Goal: Task Accomplishment & Management: Complete application form

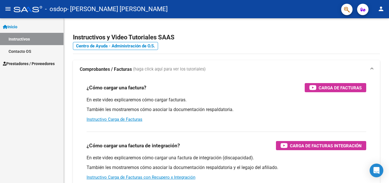
click at [28, 62] on span "Prestadores / Proveedores" at bounding box center [29, 63] width 52 height 6
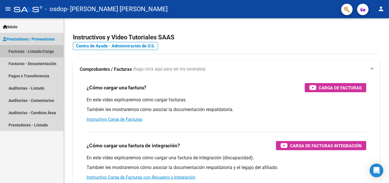
click at [23, 49] on link "Facturas - Listado/Carga" at bounding box center [32, 51] width 64 height 12
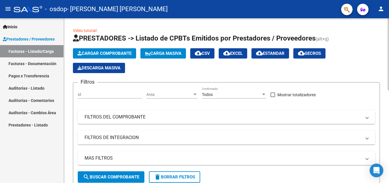
click at [389, 59] on div at bounding box center [388, 54] width 1 height 72
click at [388, 62] on div at bounding box center [388, 54] width 1 height 72
click at [112, 51] on span "Cargar Comprobante" at bounding box center [105, 53] width 54 height 5
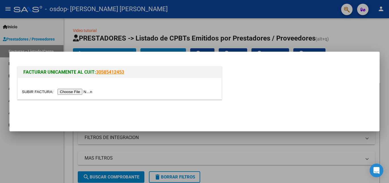
click at [85, 93] on input "file" at bounding box center [58, 92] width 72 height 6
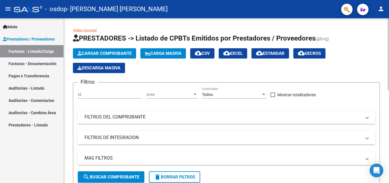
click at [98, 52] on span "Cargar Comprobante" at bounding box center [105, 53] width 54 height 5
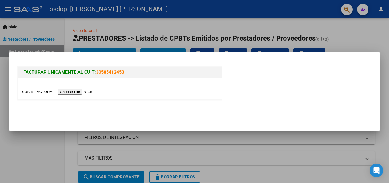
click at [83, 92] on input "file" at bounding box center [58, 92] width 72 height 6
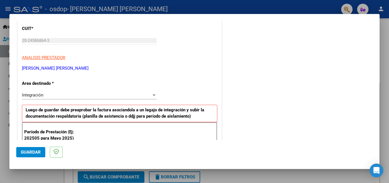
scroll to position [119, 0]
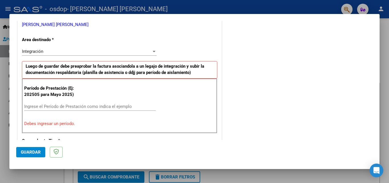
click at [154, 50] on div at bounding box center [154, 51] width 5 height 5
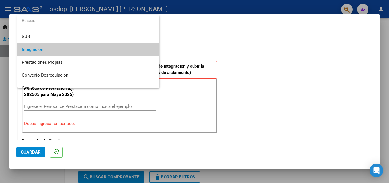
scroll to position [19, 0]
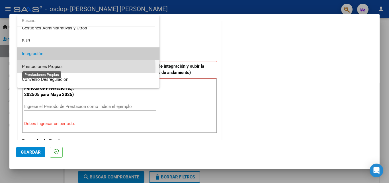
click at [43, 68] on span "Prestaciones Propias" at bounding box center [42, 66] width 41 height 5
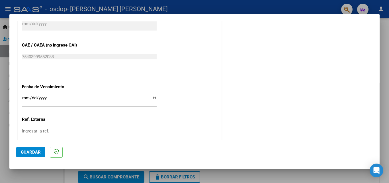
scroll to position [308, 0]
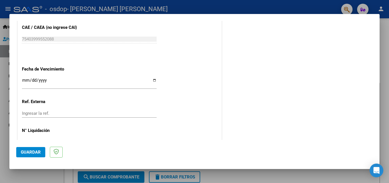
drag, startPoint x: 384, startPoint y: 104, endPoint x: 384, endPoint y: 113, distance: 8.8
click at [384, 113] on div at bounding box center [194, 91] width 389 height 183
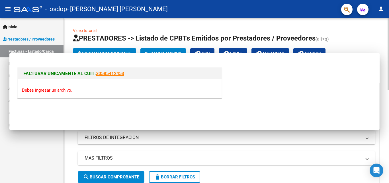
scroll to position [0, 0]
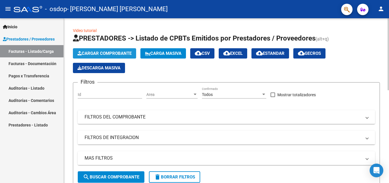
click at [93, 53] on span "Cargar Comprobante" at bounding box center [105, 53] width 54 height 5
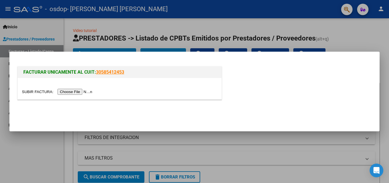
click at [76, 92] on input "file" at bounding box center [58, 92] width 72 height 6
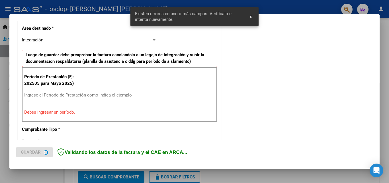
scroll to position [139, 0]
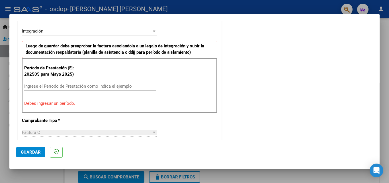
click at [152, 32] on div at bounding box center [154, 31] width 5 height 5
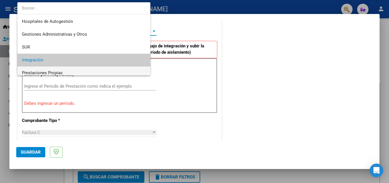
scroll to position [29, 0]
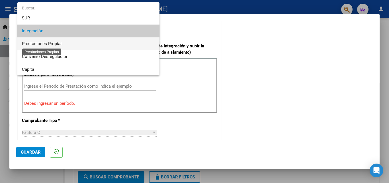
click at [57, 45] on span "Prestaciones Propias" at bounding box center [42, 43] width 41 height 5
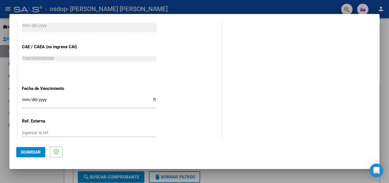
scroll to position [320, 0]
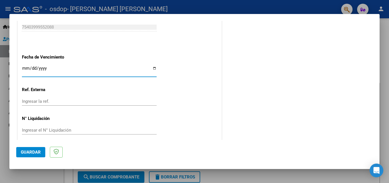
click at [154, 68] on input "Ingresar la fecha" at bounding box center [89, 70] width 135 height 9
type input "[DATE]"
click at [60, 131] on input "Ingresar el N° Liquidación" at bounding box center [89, 129] width 135 height 5
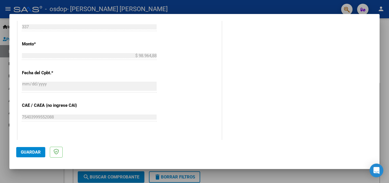
scroll to position [325, 0]
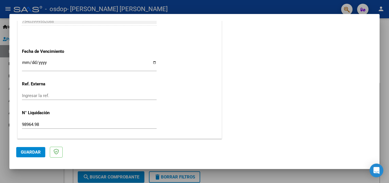
click at [26, 124] on input "98964.98" at bounding box center [89, 124] width 135 height 5
click at [50, 123] on input "98964.98" at bounding box center [89, 124] width 135 height 5
type input "9"
click at [29, 152] on span "Guardar" at bounding box center [31, 151] width 20 height 5
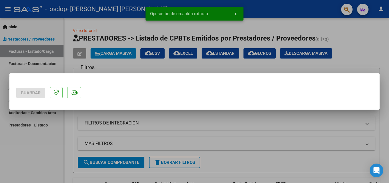
scroll to position [0, 0]
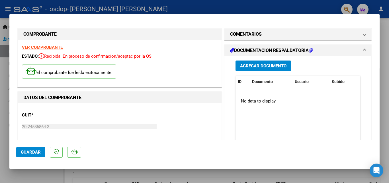
click at [268, 66] on span "Agregar Documento" at bounding box center [263, 65] width 46 height 5
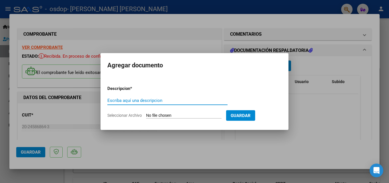
click at [128, 100] on input "Escriba aquí una descripcion" at bounding box center [167, 100] width 120 height 5
type input "ASISTENCIA"
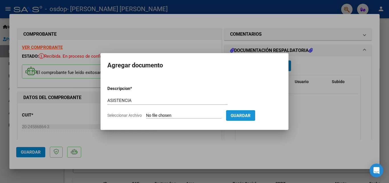
click at [244, 116] on span "Guardar" at bounding box center [241, 115] width 20 height 5
click at [251, 114] on span "Guardar" at bounding box center [241, 115] width 20 height 5
click at [181, 116] on input "Seleccionar Archivo" at bounding box center [184, 115] width 76 height 5
type input "C:\fakepath\asist [PERSON_NAME] sep.pdf"
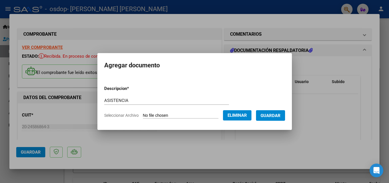
click at [281, 118] on span "Guardar" at bounding box center [271, 115] width 20 height 5
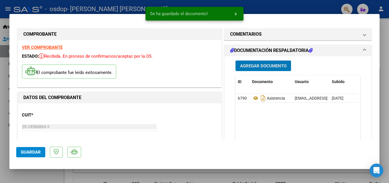
click at [258, 64] on span "Agregar Documento" at bounding box center [263, 65] width 46 height 5
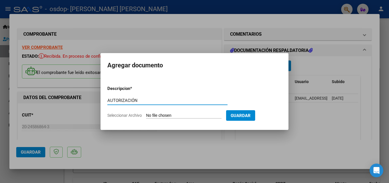
type input "AUTORIZACIÓN"
click at [251, 114] on span "Guardar" at bounding box center [241, 115] width 20 height 5
click at [181, 115] on input "Seleccionar Archivo" at bounding box center [184, 115] width 76 height 5
type input "C:\fakepath\Screenshot_20250408-122128~2 (2) (1) (1) (2).png"
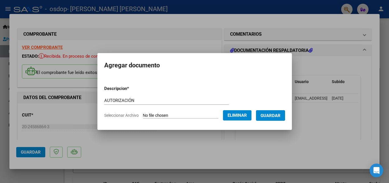
click at [280, 115] on span "Guardar" at bounding box center [271, 115] width 20 height 5
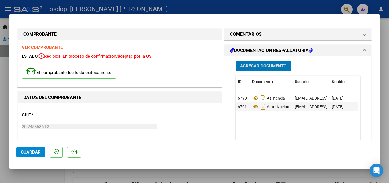
click at [27, 151] on span "Guardar" at bounding box center [31, 151] width 20 height 5
click at [28, 150] on span "Guardar" at bounding box center [31, 151] width 20 height 5
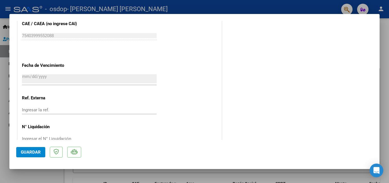
scroll to position [337, 0]
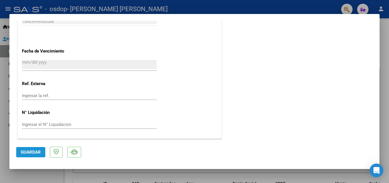
click at [35, 152] on span "Guardar" at bounding box center [31, 151] width 20 height 5
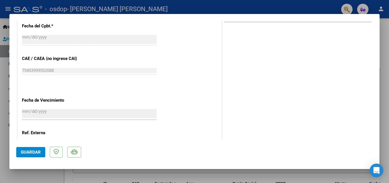
click at [385, 76] on div at bounding box center [194, 91] width 389 height 183
type input "$ 0,00"
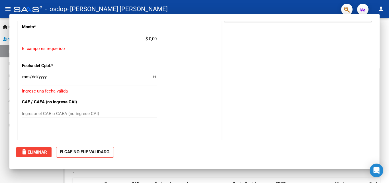
scroll to position [0, 0]
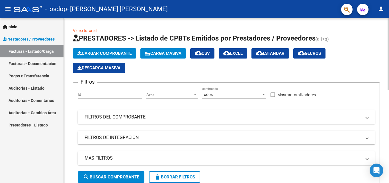
click at [129, 175] on span "search Buscar Comprobante" at bounding box center [111, 176] width 56 height 5
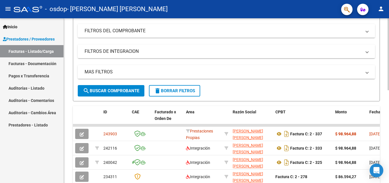
scroll to position [90, 0]
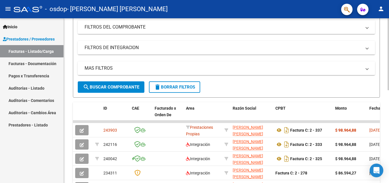
click at [389, 125] on div at bounding box center [388, 94] width 1 height 72
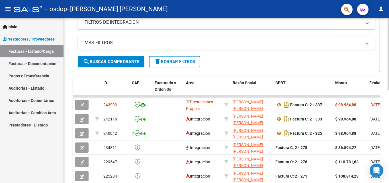
scroll to position [123, 0]
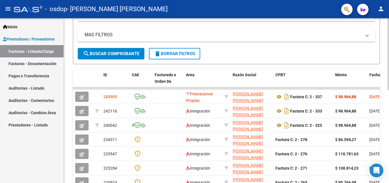
click at [389, 125] on div at bounding box center [388, 109] width 1 height 72
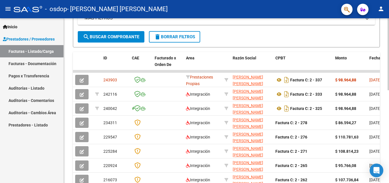
click at [389, 132] on div at bounding box center [388, 117] width 1 height 72
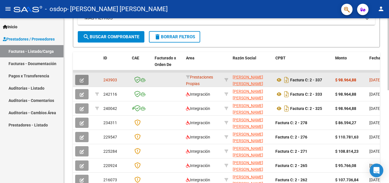
click at [81, 81] on icon "button" at bounding box center [82, 80] width 4 height 4
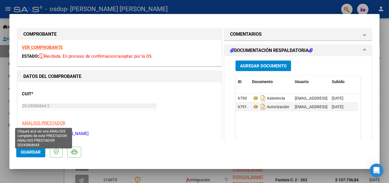
click at [59, 123] on span "ANALISIS PRESTADOR" at bounding box center [43, 122] width 43 height 5
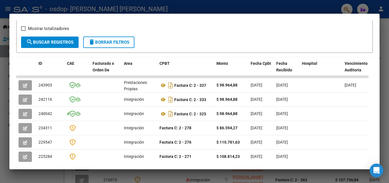
scroll to position [100, 0]
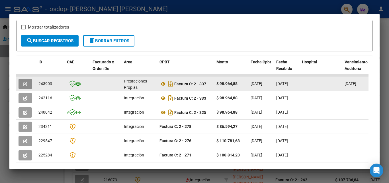
click at [25, 85] on icon "button" at bounding box center [25, 84] width 4 height 4
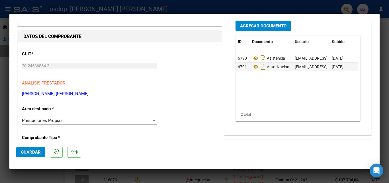
scroll to position [60, 0]
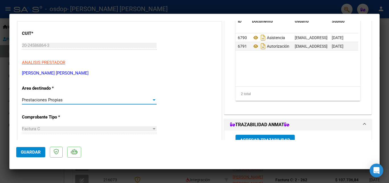
click at [153, 100] on div at bounding box center [154, 99] width 3 height 1
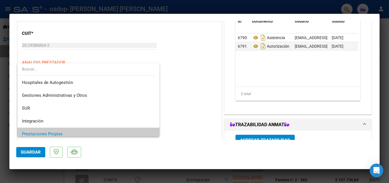
scroll to position [34, 0]
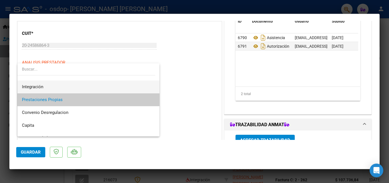
click at [52, 88] on span "Integración" at bounding box center [88, 86] width 133 height 13
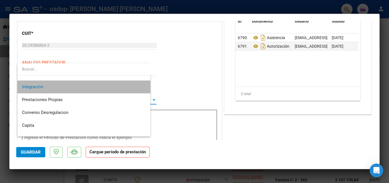
scroll to position [38, 0]
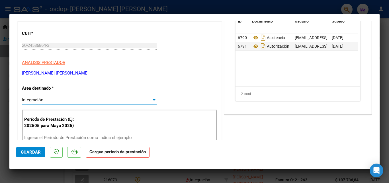
click at [23, 150] on span "Guardar" at bounding box center [31, 151] width 20 height 5
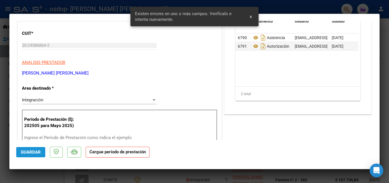
scroll to position [112, 0]
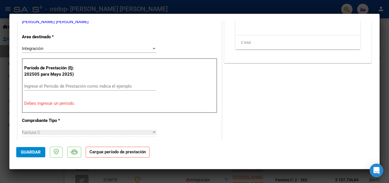
click at [102, 86] on input "Ingrese el Período de Prestación como indica el ejemplo" at bounding box center [90, 85] width 132 height 5
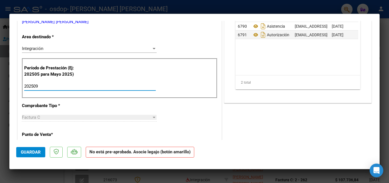
type input "202509"
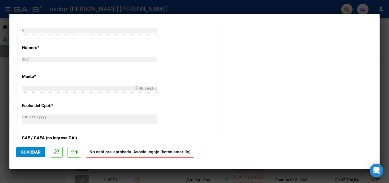
scroll to position [355, 0]
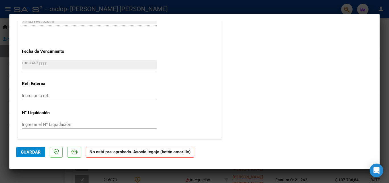
click at [34, 152] on span "Guardar" at bounding box center [31, 151] width 20 height 5
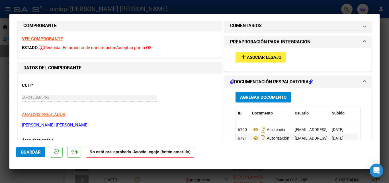
scroll to position [0, 0]
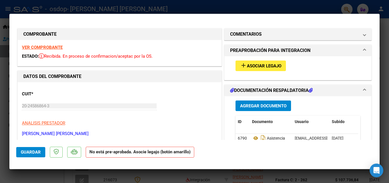
click at [247, 66] on span "Asociar Legajo" at bounding box center [264, 65] width 34 height 5
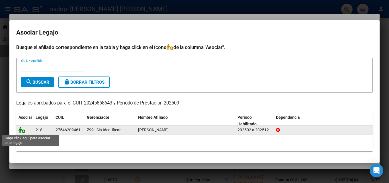
click at [24, 130] on icon at bounding box center [22, 130] width 7 height 6
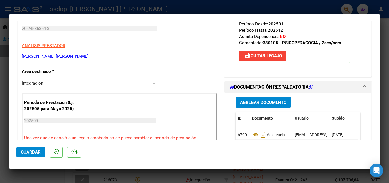
scroll to position [177, 0]
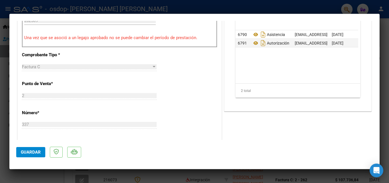
click at [34, 149] on span "Guardar" at bounding box center [31, 151] width 20 height 5
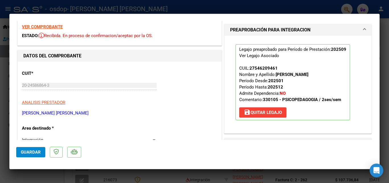
scroll to position [0, 0]
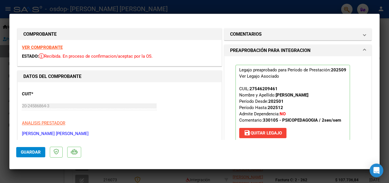
type input "$ 0,00"
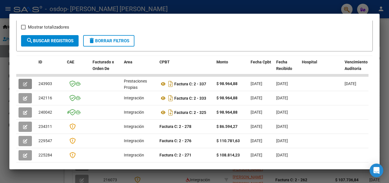
click at [312, 9] on div at bounding box center [194, 91] width 389 height 183
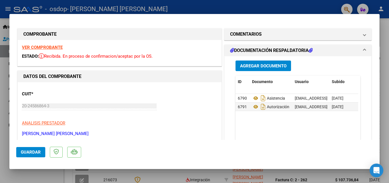
click at [312, 9] on div at bounding box center [194, 91] width 389 height 183
type input "$ 0,00"
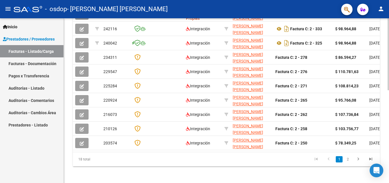
scroll to position [211, 0]
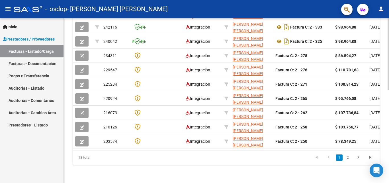
click at [389, 128] on div at bounding box center [388, 147] width 1 height 72
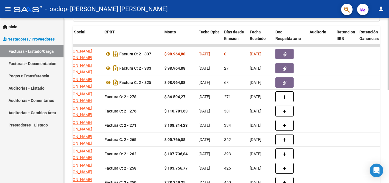
scroll to position [158, 0]
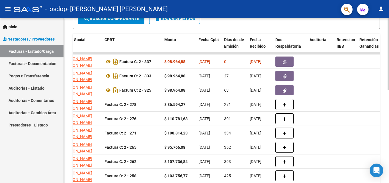
click at [389, 89] on div at bounding box center [388, 125] width 1 height 72
